Goal: Check status

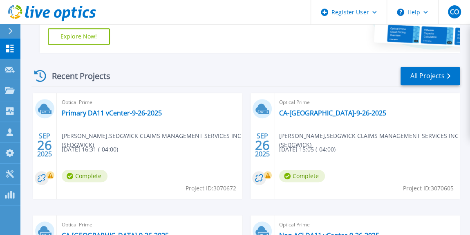
scroll to position [213, 0]
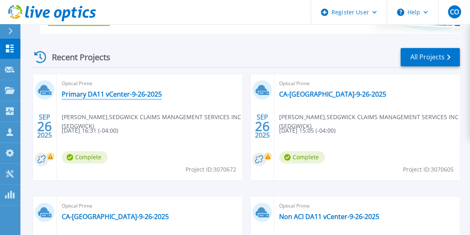
click at [151, 93] on link "Primary DA11 vCenter-9-26-2025" at bounding box center [112, 94] width 100 height 8
click at [312, 96] on link "CA-Montreal-9-26-2025" at bounding box center [332, 94] width 107 height 8
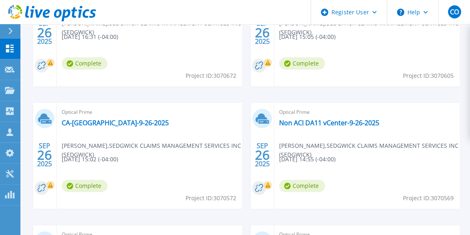
scroll to position [307, 0]
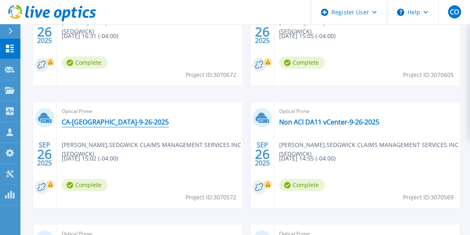
click at [98, 123] on link "CA-Toronto-9-26-2025" at bounding box center [115, 122] width 107 height 8
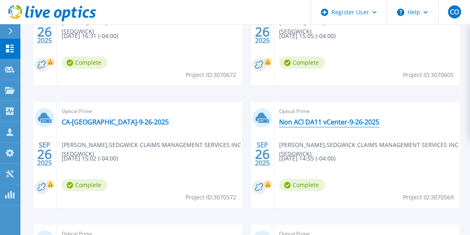
click at [303, 118] on link "Non ACI DA11 vCenter-9-26-2025" at bounding box center [329, 122] width 100 height 8
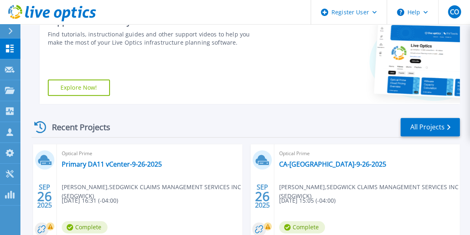
scroll to position [143, 0]
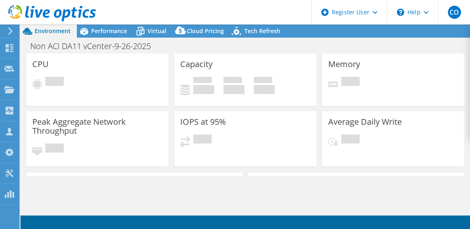
select select "USD"
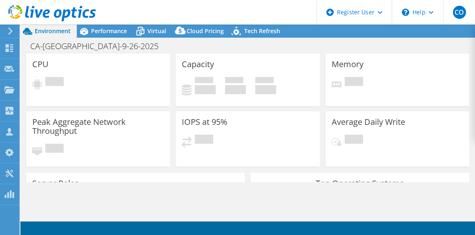
select select "USD"
